Goal: Check status: Check status

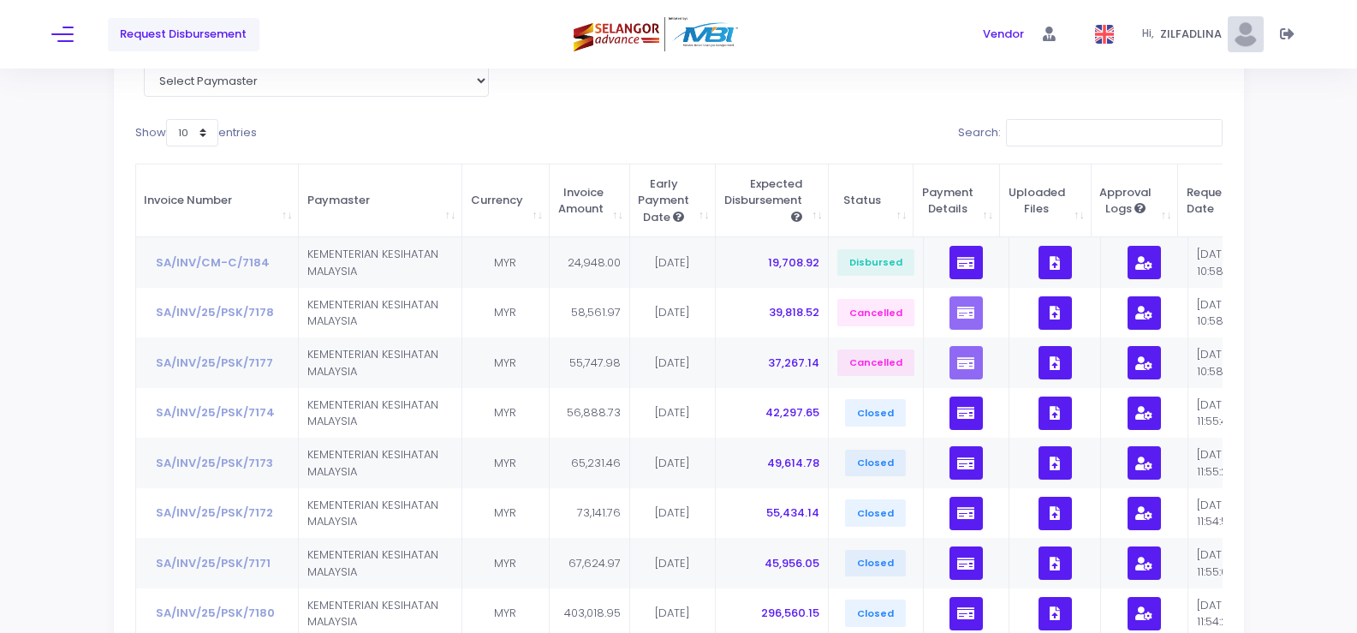
scroll to position [396, 0]
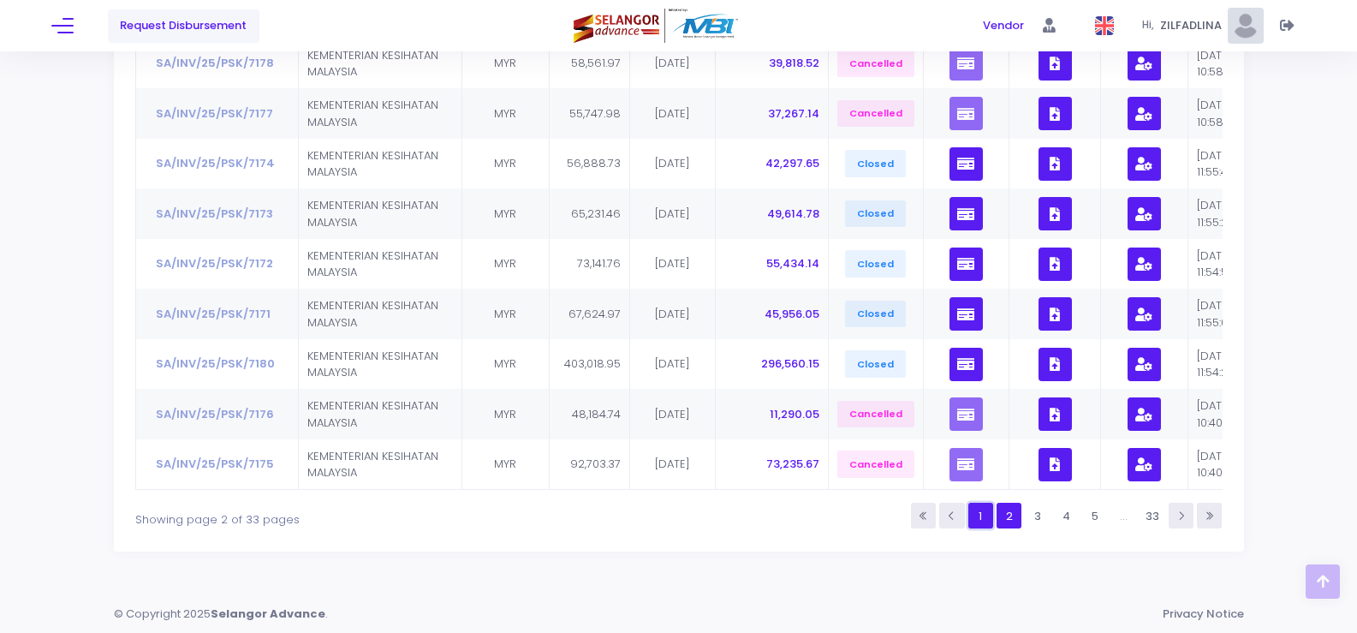
click at [980, 521] on link "1" at bounding box center [980, 515] width 25 height 25
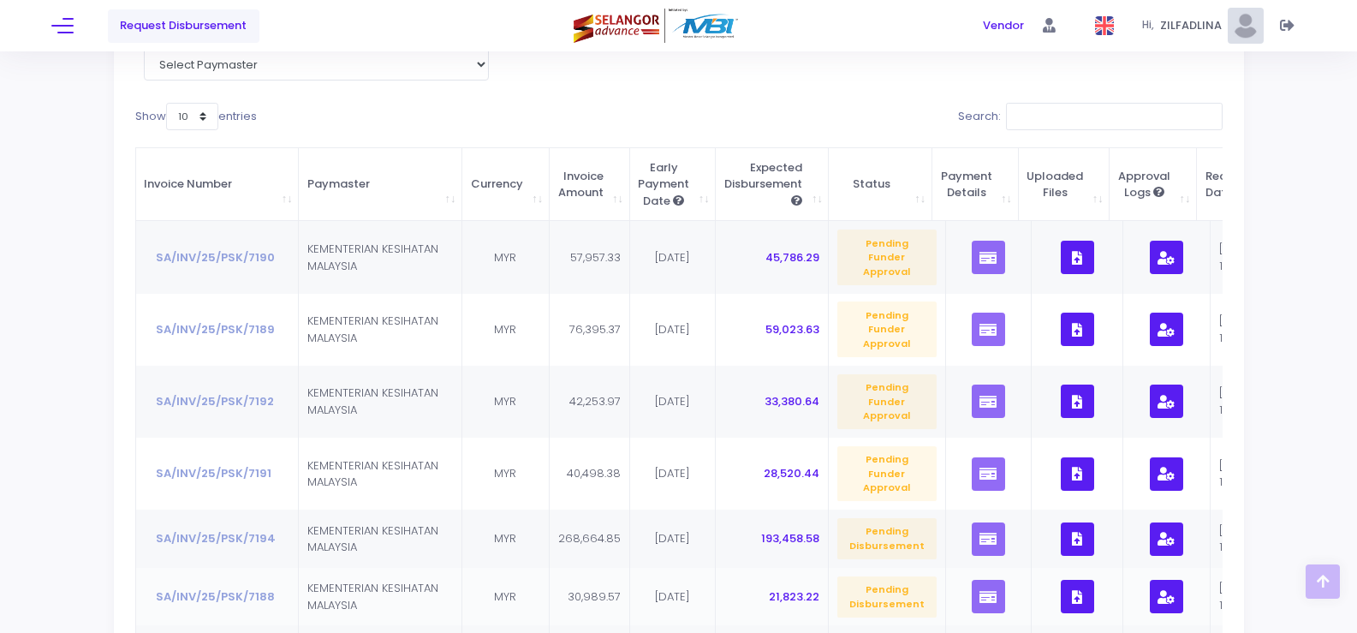
scroll to position [0, 0]
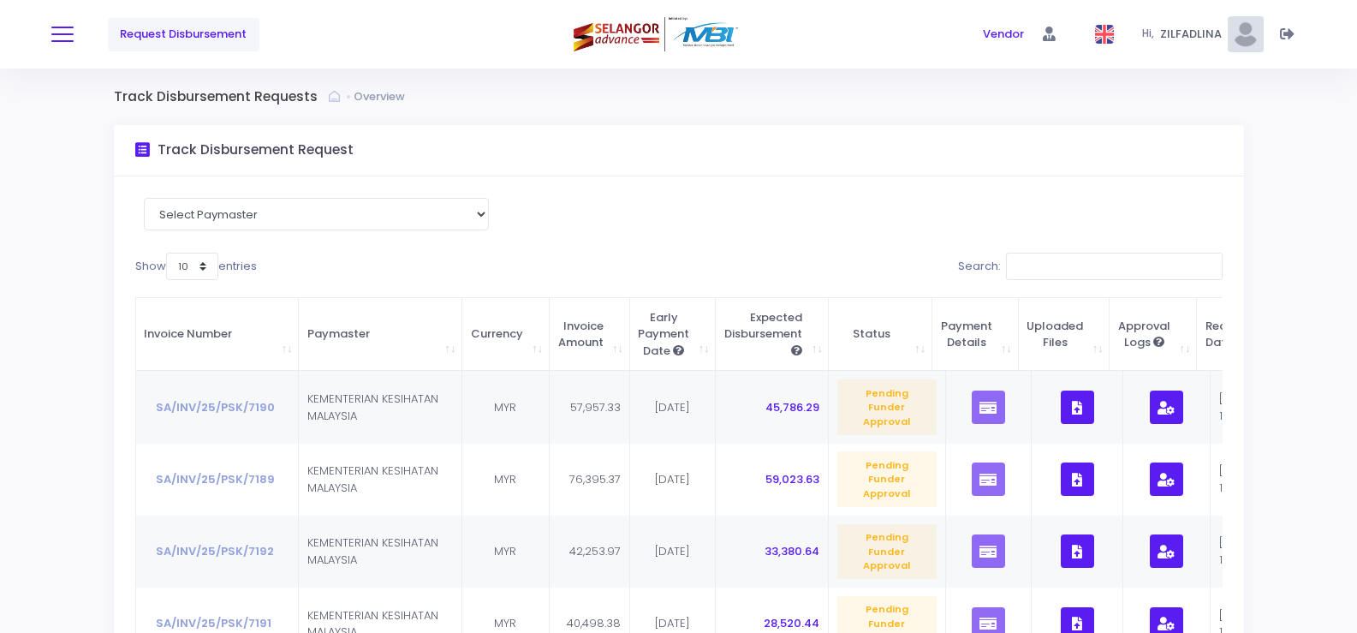
click at [59, 29] on button at bounding box center [62, 34] width 22 height 22
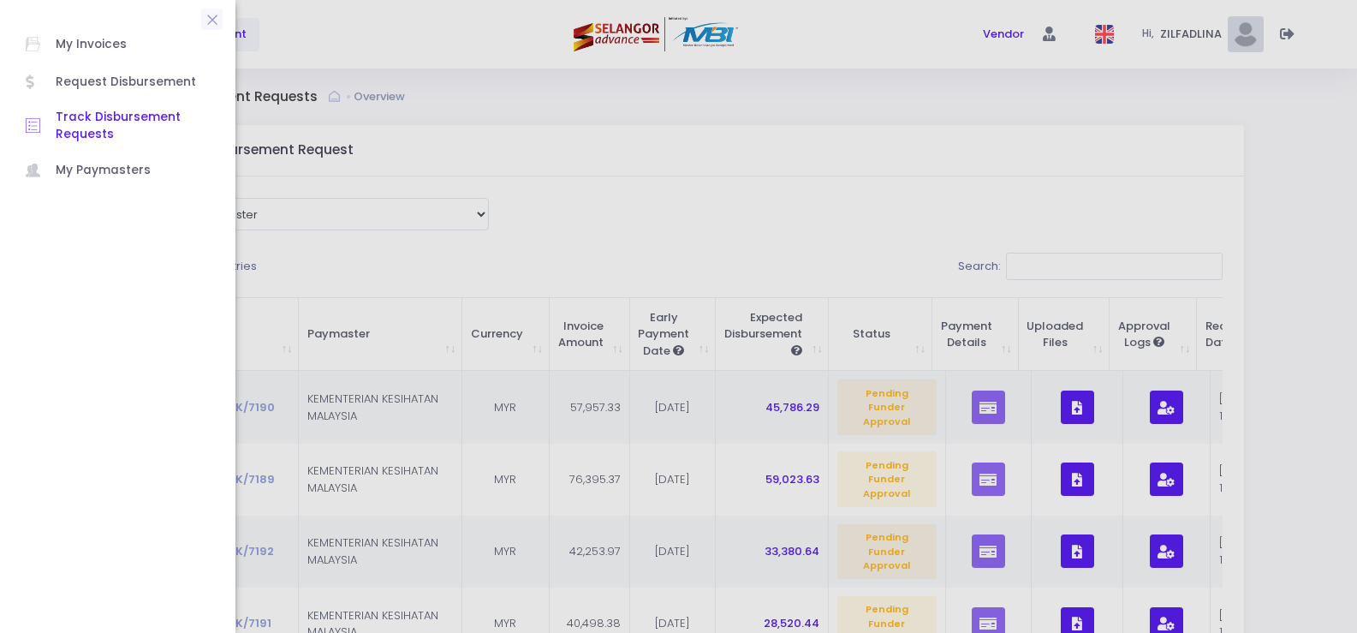
click at [74, 133] on span "Track Disbursement Requests" at bounding box center [133, 126] width 154 height 35
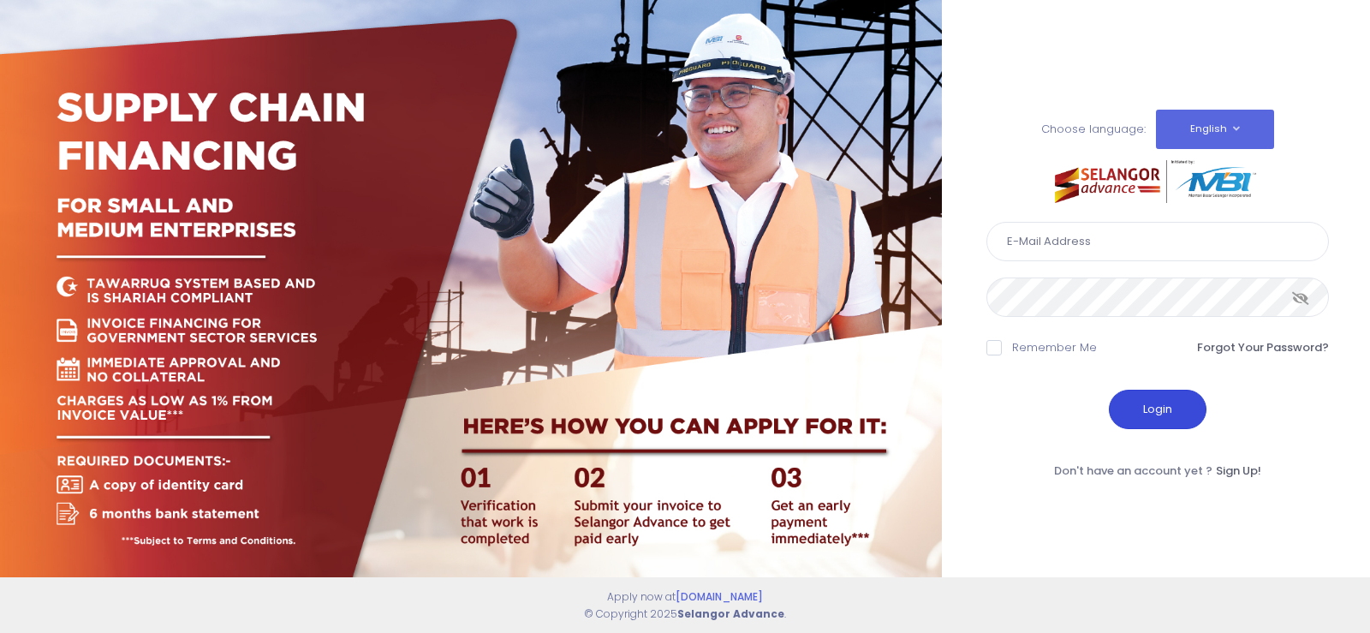
type input "fcd@janatanmia.com.my"
click at [1158, 420] on button "Login" at bounding box center [1158, 409] width 98 height 39
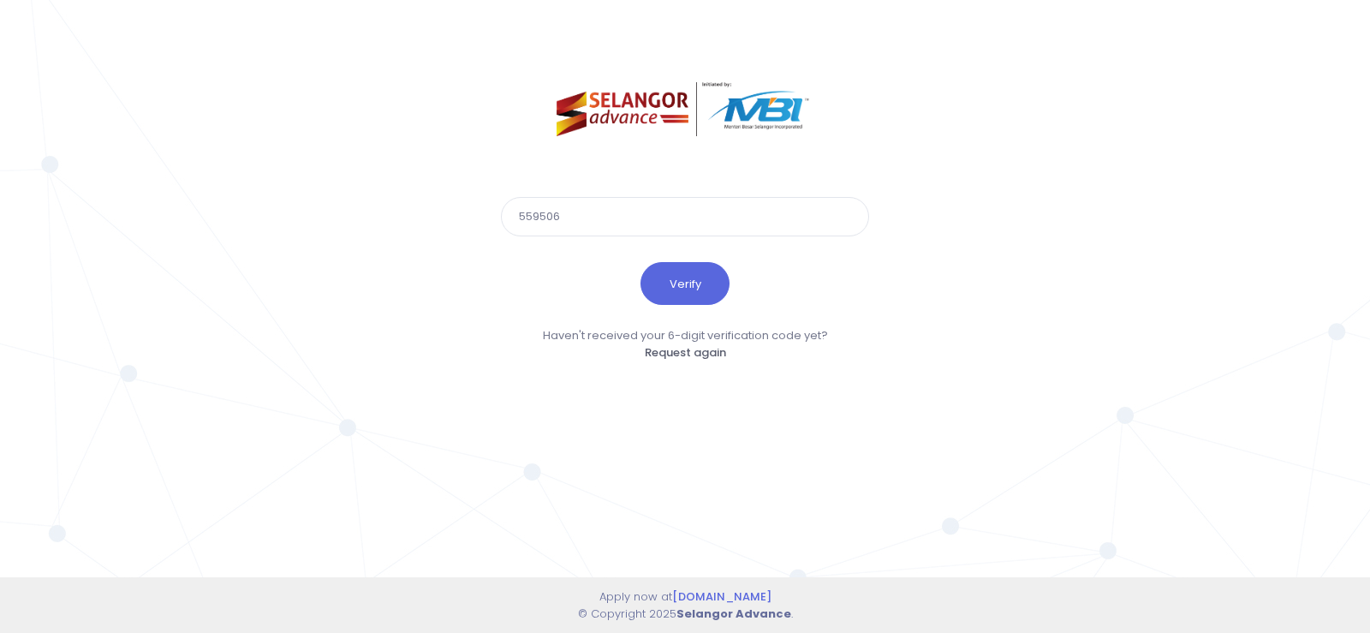
type input "559506"
click at [640, 262] on button "Verify" at bounding box center [684, 283] width 89 height 43
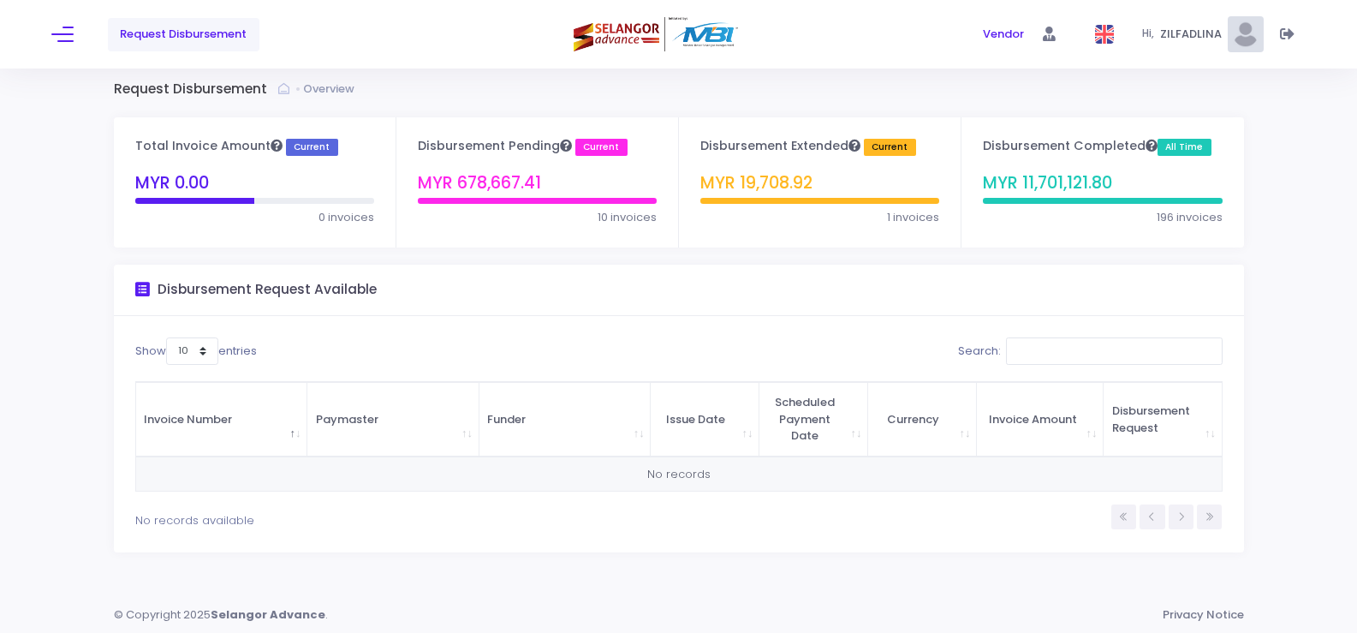
scroll to position [9, 0]
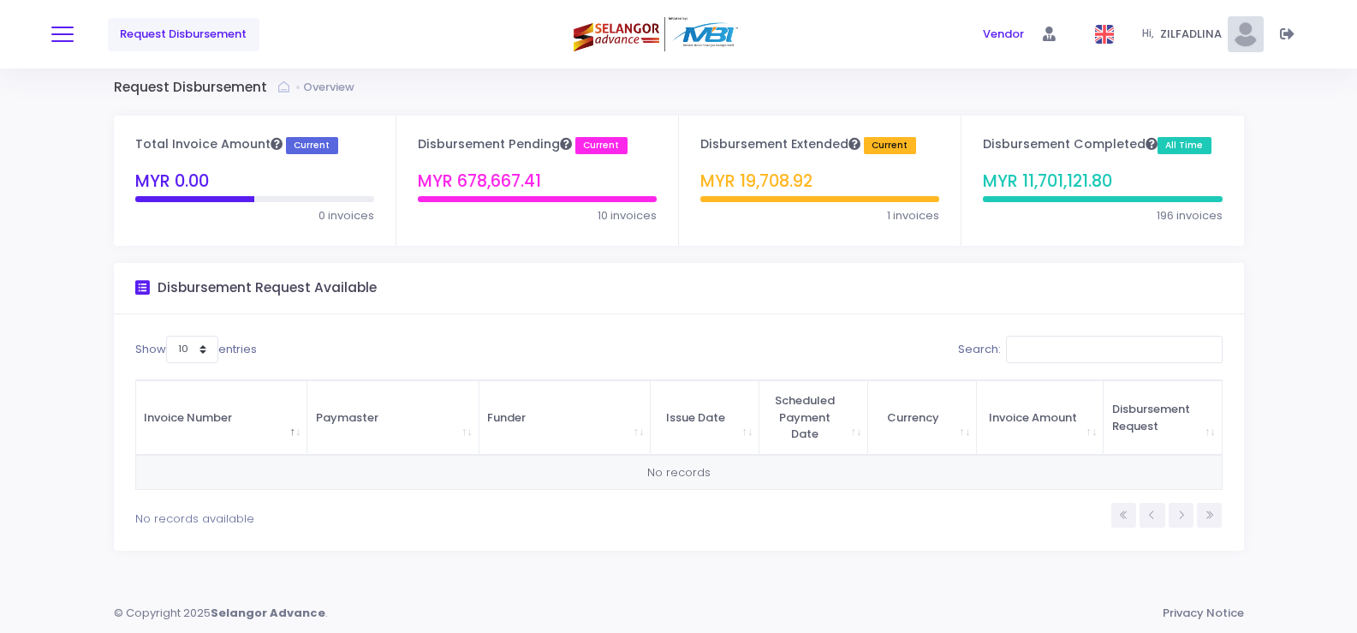
click at [64, 33] on button at bounding box center [62, 34] width 22 height 22
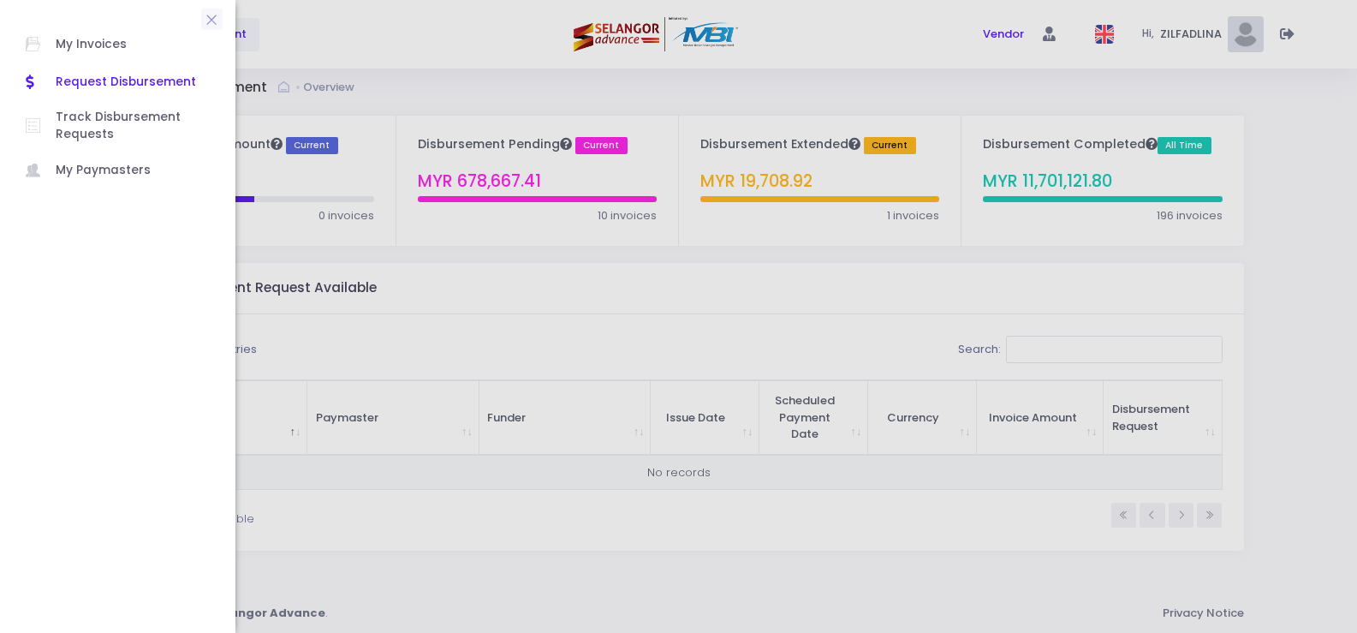
click at [463, 81] on div at bounding box center [678, 316] width 1357 height 633
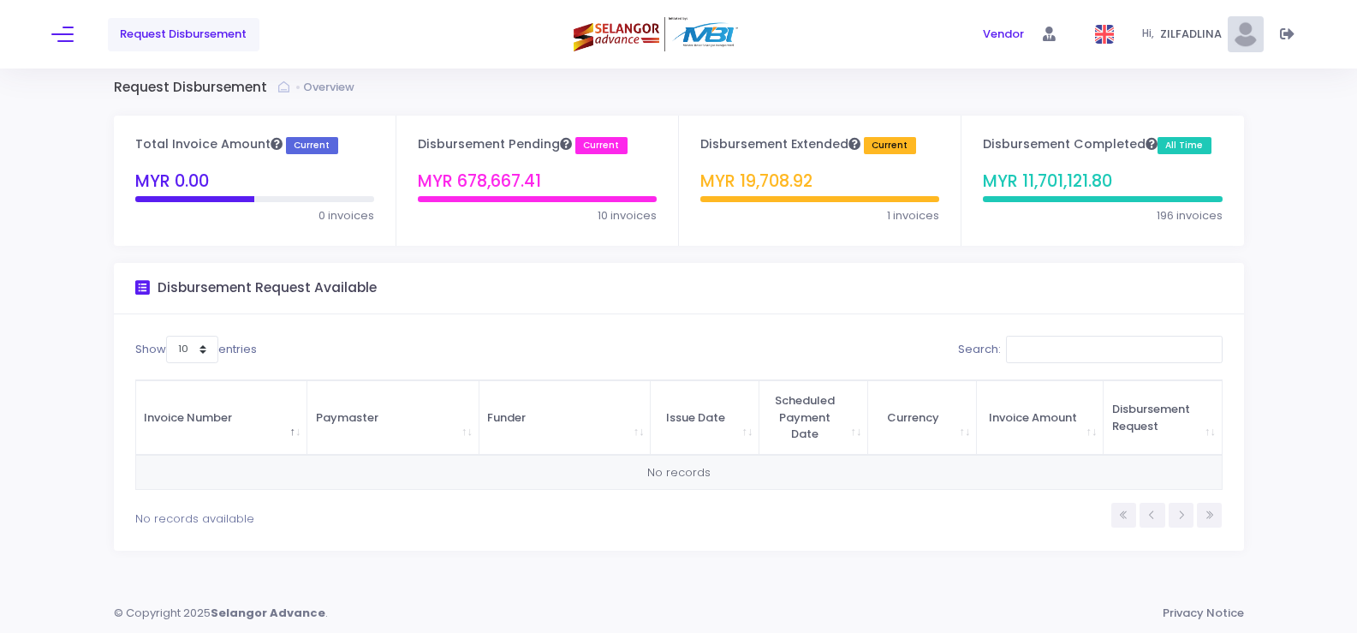
click at [74, 33] on div "Request Disbursement" at bounding box center [260, 34] width 418 height 68
click at [66, 37] on button at bounding box center [62, 34] width 22 height 22
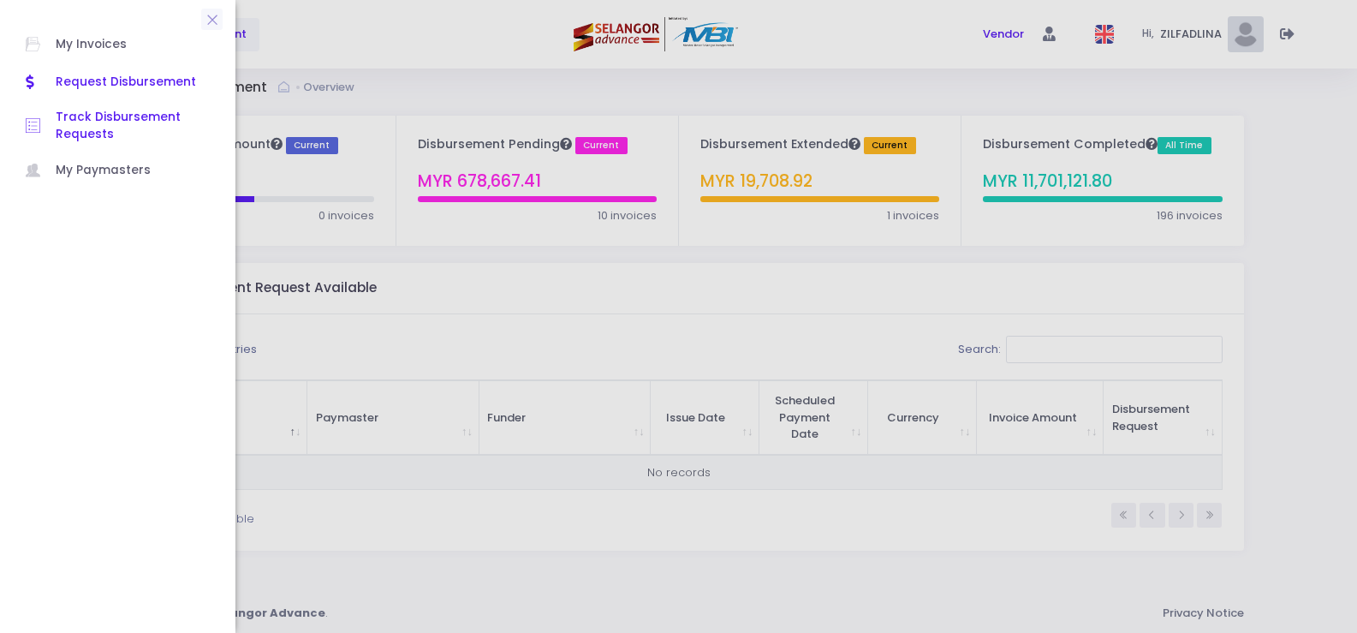
click at [76, 117] on span "Track Disbursement Requests" at bounding box center [133, 126] width 154 height 35
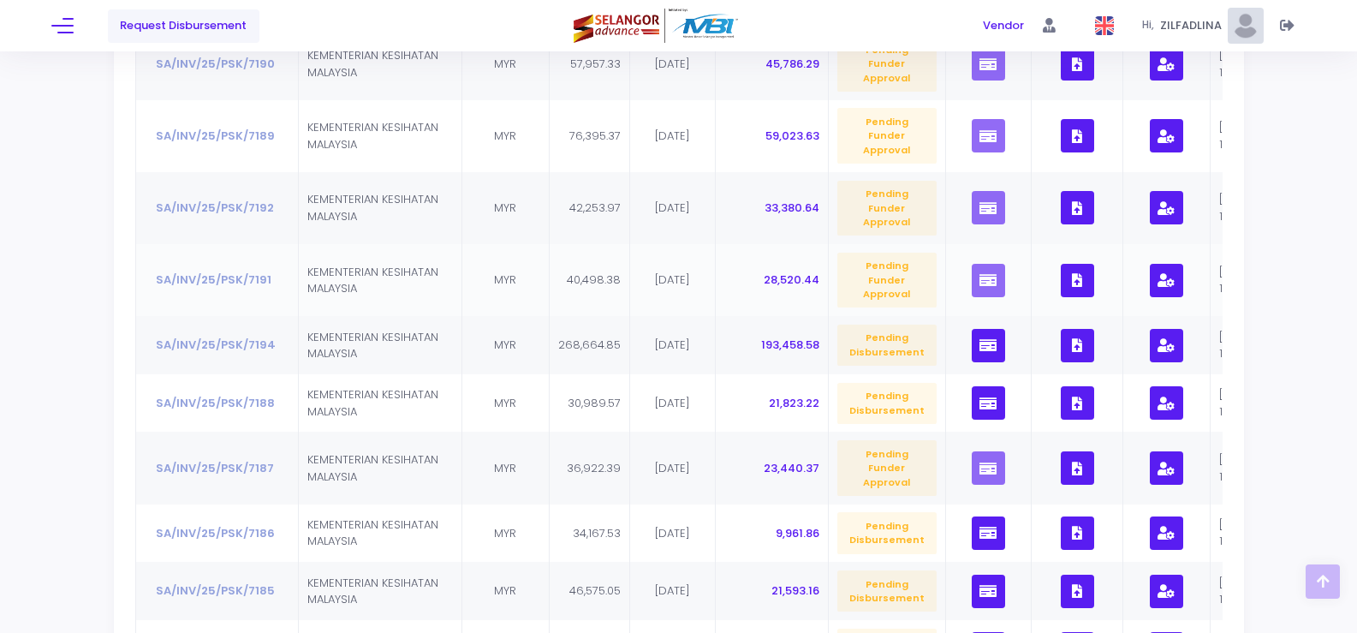
scroll to position [373, 0]
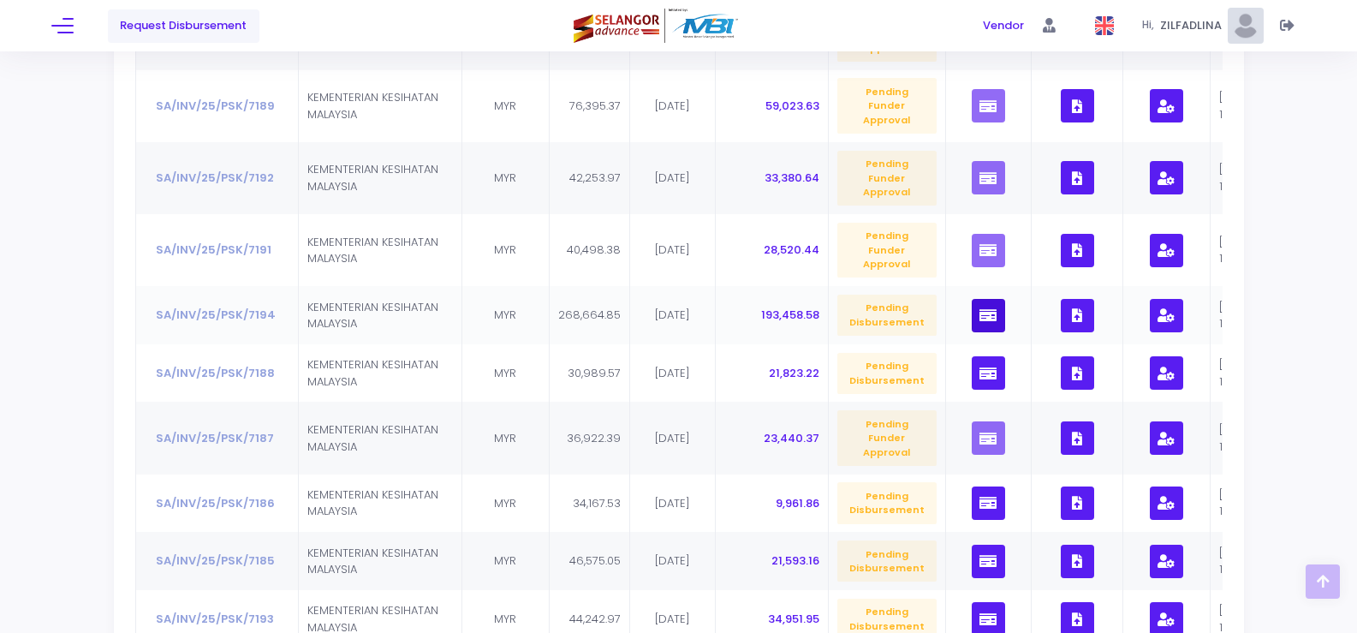
click at [985, 315] on icon "button" at bounding box center [987, 315] width 17 height 0
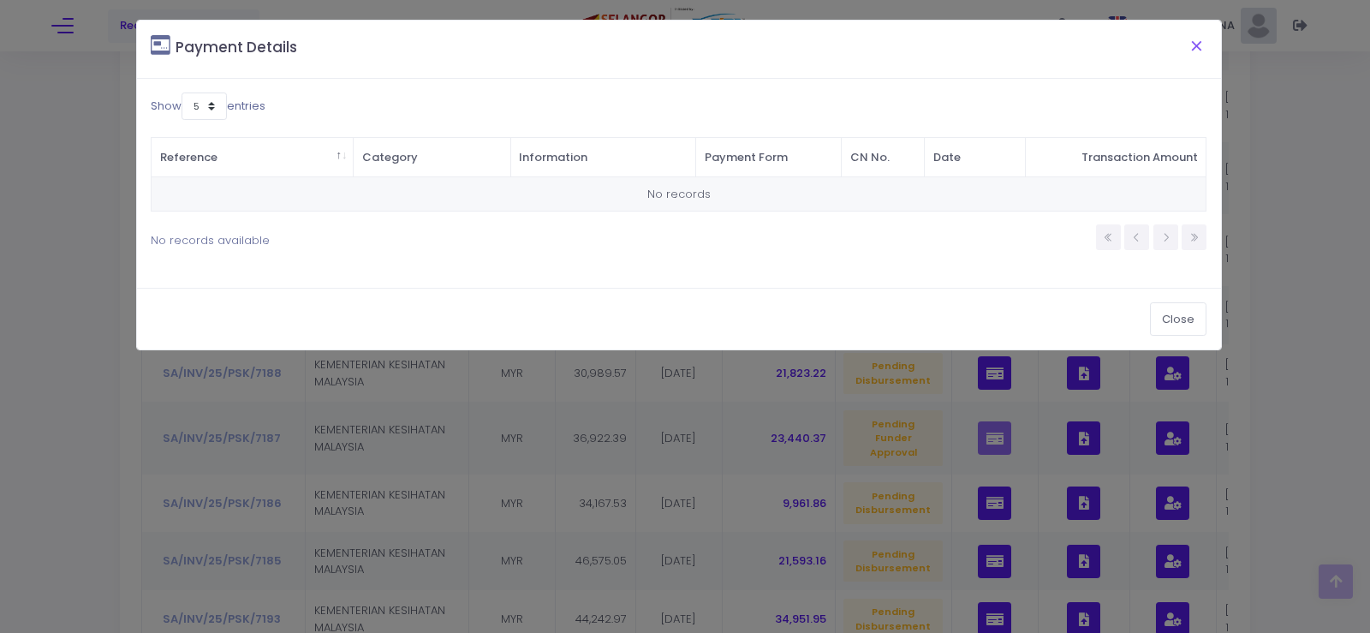
click at [1198, 50] on button "Close" at bounding box center [1197, 45] width 43 height 45
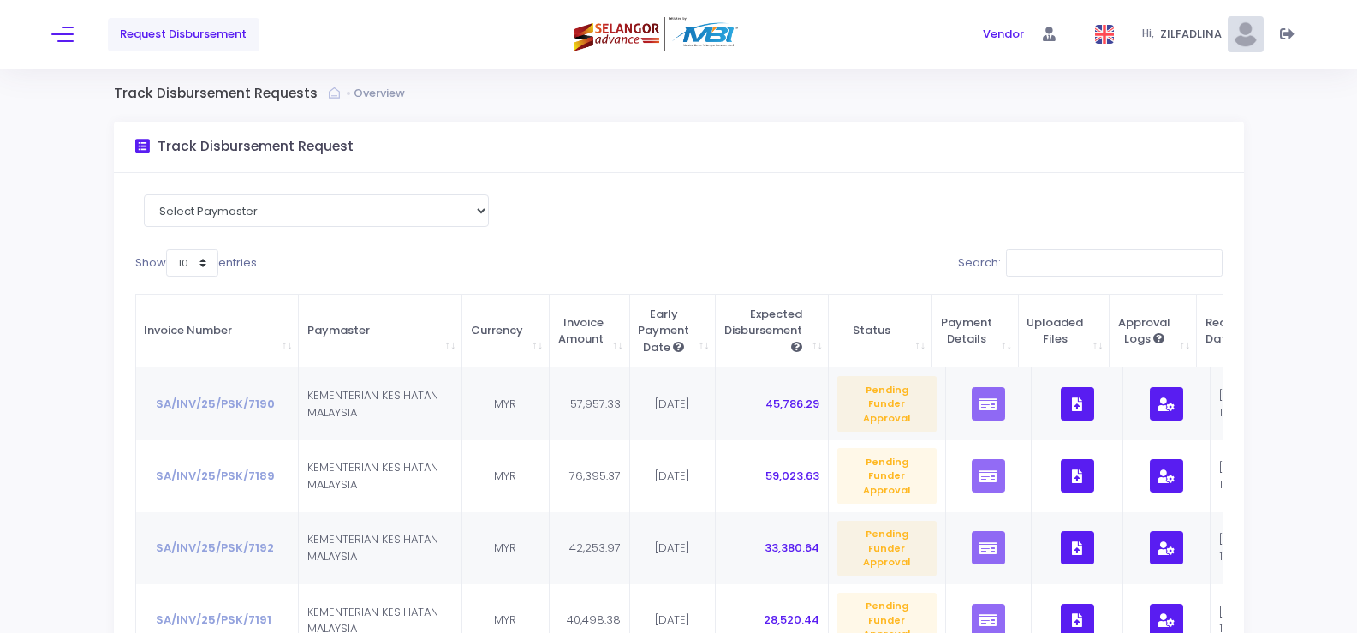
scroll to position [0, 0]
